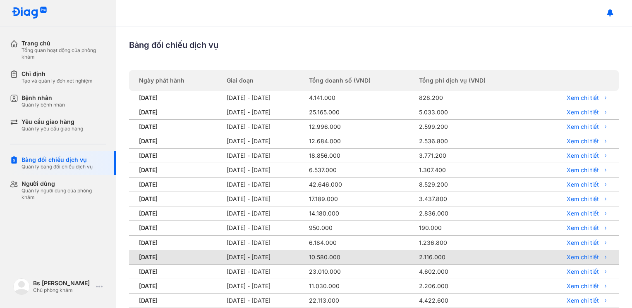
scroll to position [189, 0]
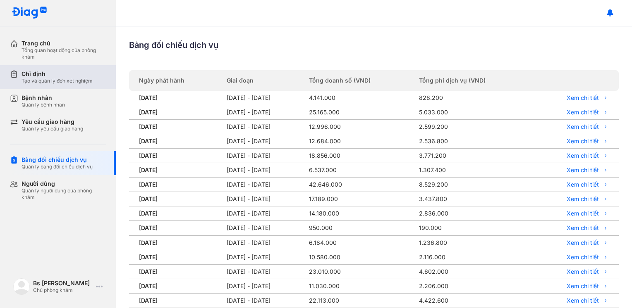
click at [43, 79] on div "Tạo và [PERSON_NAME] đơn xét [PERSON_NAME]" at bounding box center [56, 81] width 71 height 7
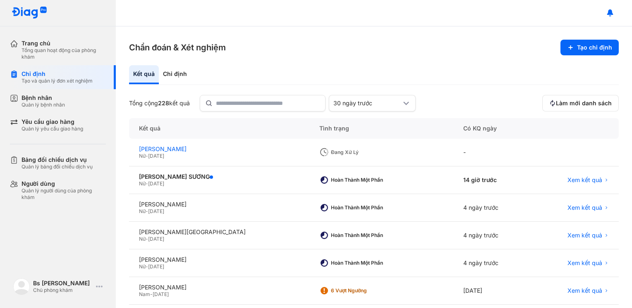
click at [179, 151] on div "[PERSON_NAME] MỸ [PERSON_NAME]" at bounding box center [219, 148] width 160 height 7
click at [161, 148] on div "[PERSON_NAME] MỸ [PERSON_NAME]" at bounding box center [219, 148] width 160 height 7
click at [157, 175] on div "[PERSON_NAME]" at bounding box center [219, 176] width 160 height 7
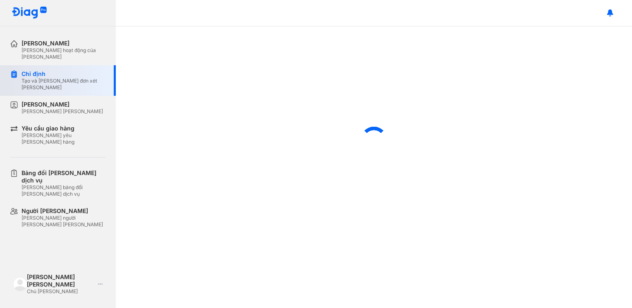
scroll to position [173, 0]
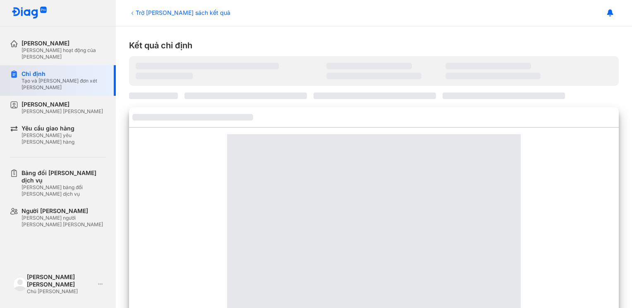
click at [46, 80] on div "Tạo và [PERSON_NAME] đơn xét [PERSON_NAME]" at bounding box center [63, 84] width 84 height 13
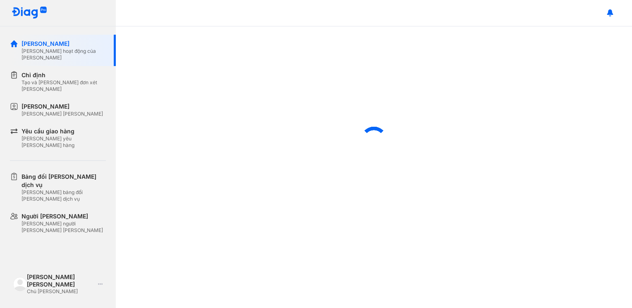
scroll to position [173, 0]
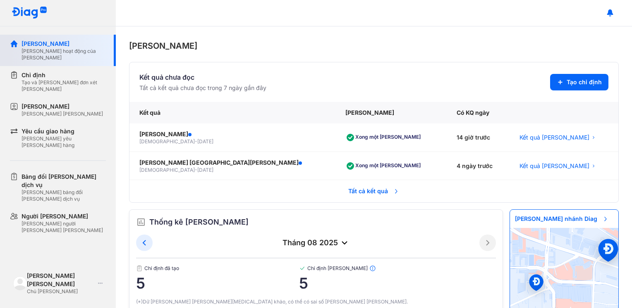
click at [41, 49] on div "[PERSON_NAME] hoạt động của [PERSON_NAME]" at bounding box center [63, 54] width 84 height 13
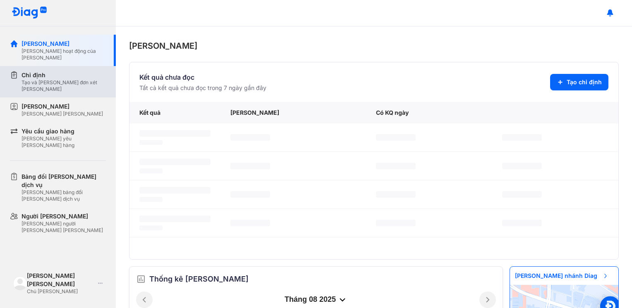
scroll to position [173, 0]
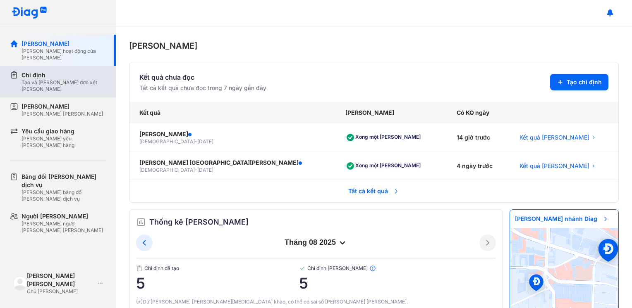
click at [56, 68] on div "Chỉ định Tạo và [PERSON_NAME] đơn xét [PERSON_NAME]" at bounding box center [63, 81] width 106 height 31
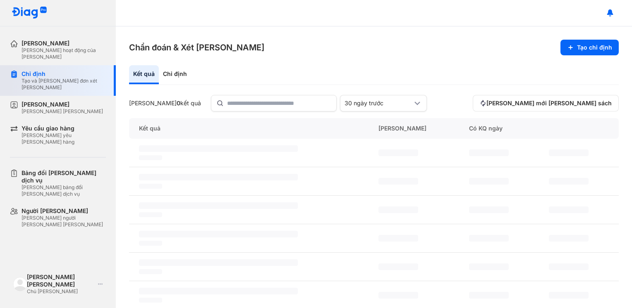
scroll to position [173, 0]
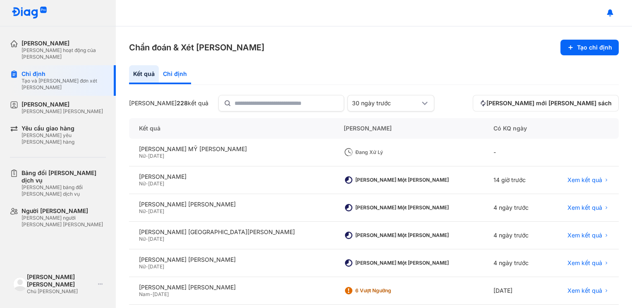
click at [181, 70] on div "Chỉ định" at bounding box center [175, 74] width 32 height 19
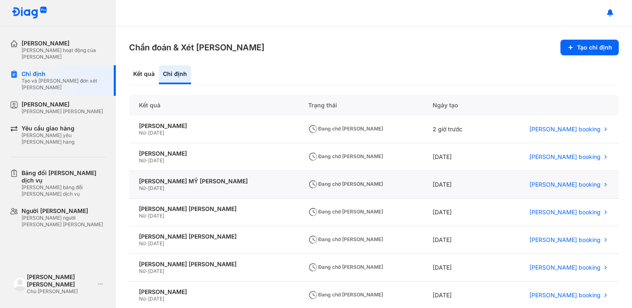
click at [170, 195] on div "[PERSON_NAME] MỸ [PERSON_NAME] Nữ - [DATE]" at bounding box center [213, 185] width 169 height 28
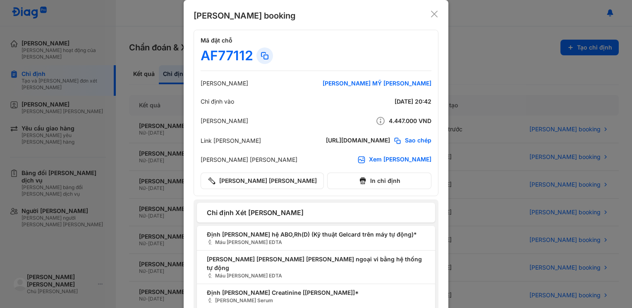
click at [410, 160] on div "Xem [PERSON_NAME]" at bounding box center [400, 160] width 62 height 8
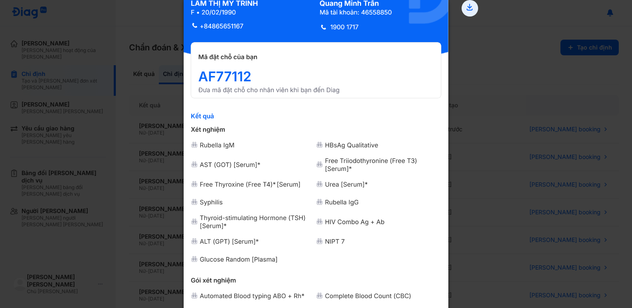
scroll to position [193, 0]
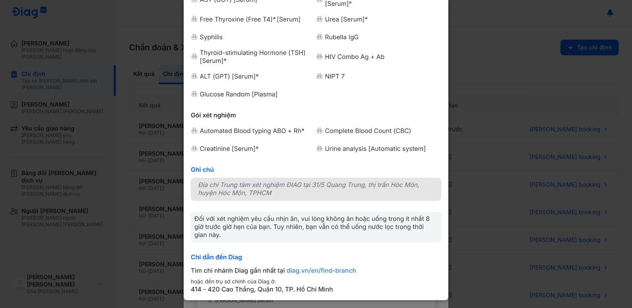
click at [278, 195] on img at bounding box center [316, 58] width 265 height 486
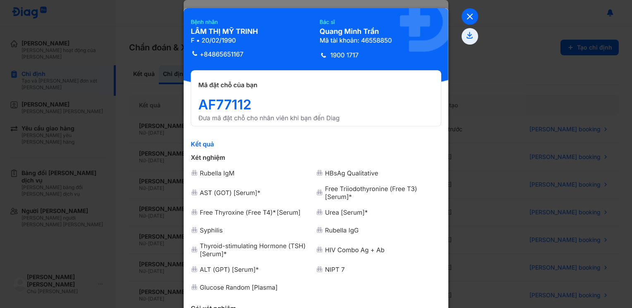
click at [467, 18] on icon at bounding box center [469, 16] width 17 height 17
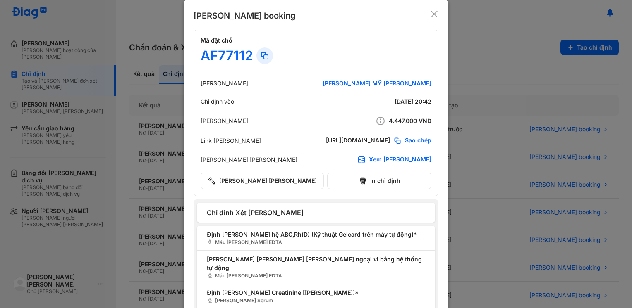
drag, startPoint x: 426, startPoint y: 16, endPoint x: 431, endPoint y: 17, distance: 5.4
click at [426, 17] on div "[PERSON_NAME] booking" at bounding box center [315, 16] width 245 height 12
click at [433, 15] on icon at bounding box center [434, 14] width 8 height 8
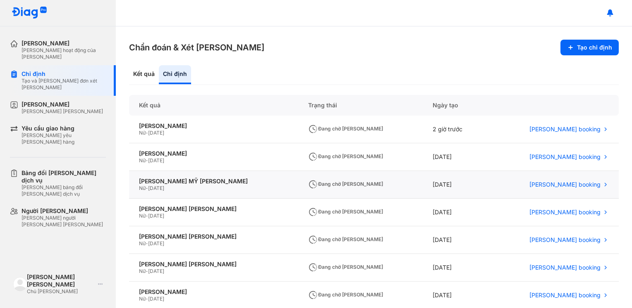
click at [183, 177] on div "[PERSON_NAME] MỸ [PERSON_NAME] Nữ - [DATE]" at bounding box center [213, 185] width 169 height 28
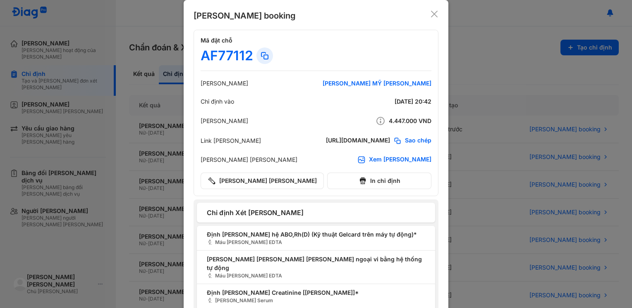
click at [434, 14] on icon at bounding box center [434, 14] width 8 height 8
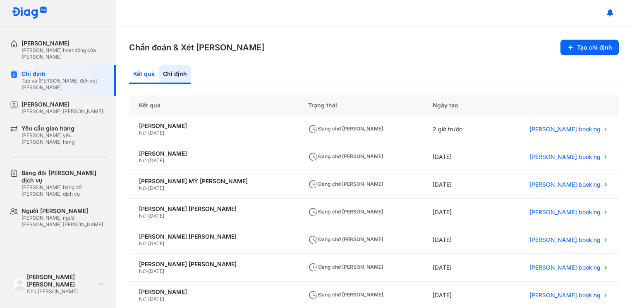
click at [159, 76] on div "Kết quả" at bounding box center [175, 74] width 32 height 19
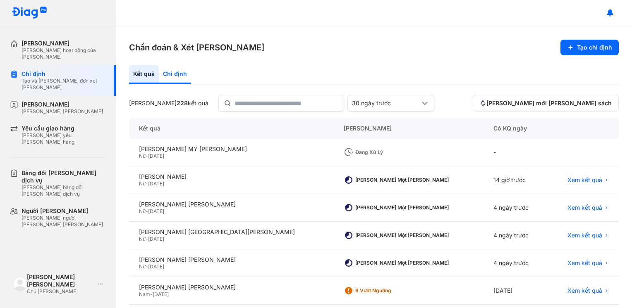
click at [176, 77] on div "Chỉ định" at bounding box center [175, 74] width 32 height 19
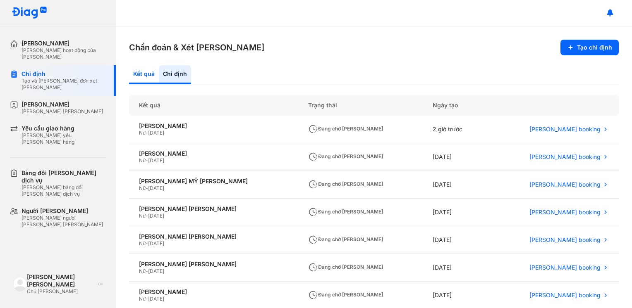
click at [159, 77] on div "Kết quả" at bounding box center [175, 74] width 32 height 19
